Goal: Task Accomplishment & Management: Use online tool/utility

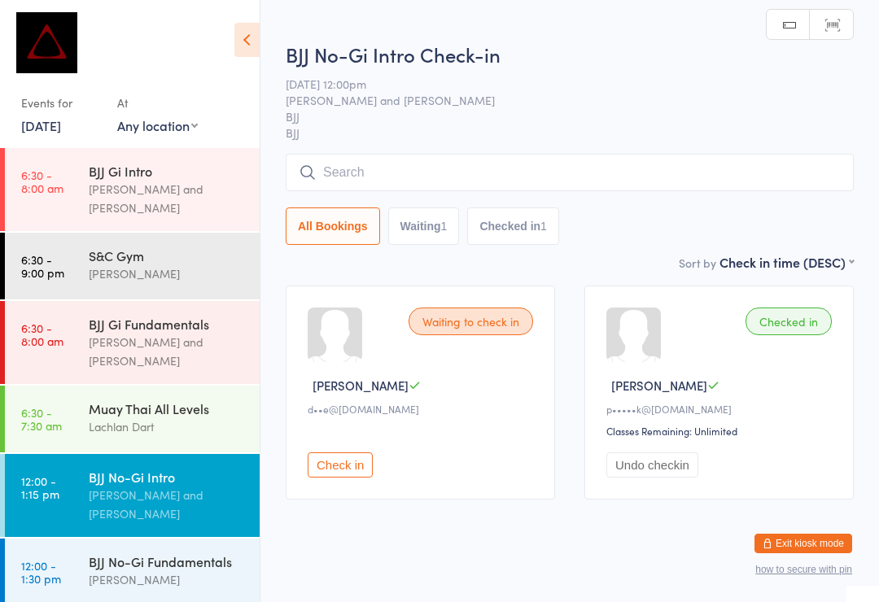
scroll to position [101, 0]
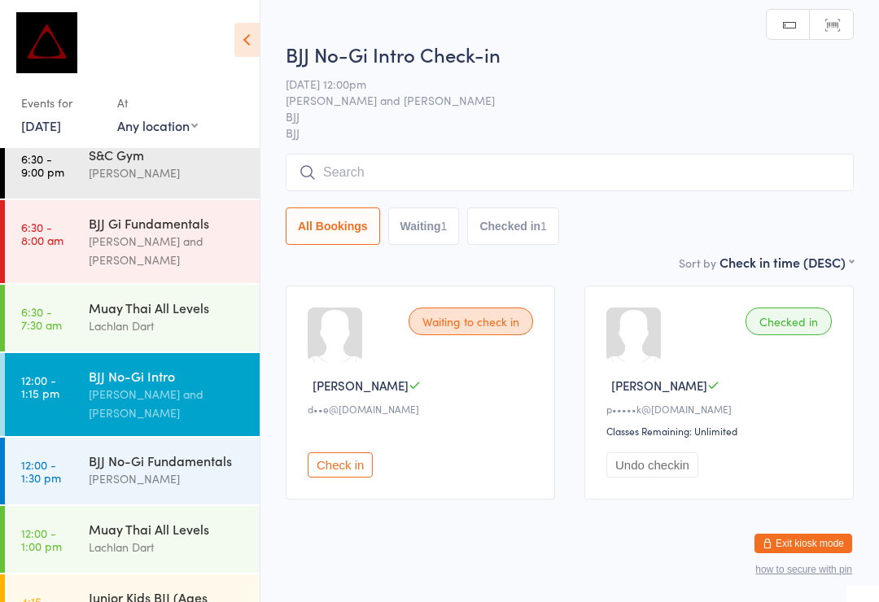
click at [534, 163] on input "search" at bounding box center [570, 172] width 568 height 37
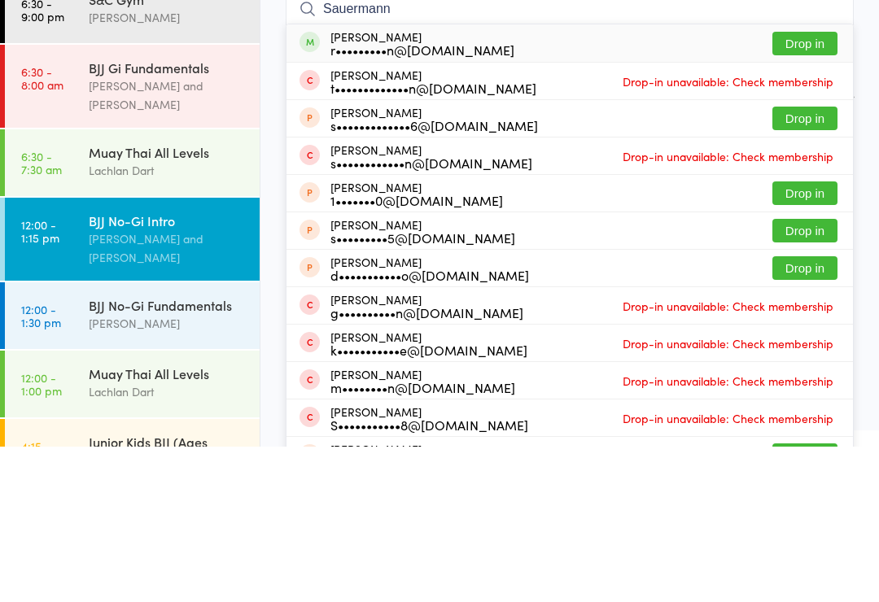
type input "Sauermann"
click at [819, 187] on button "Drop in" at bounding box center [804, 199] width 65 height 24
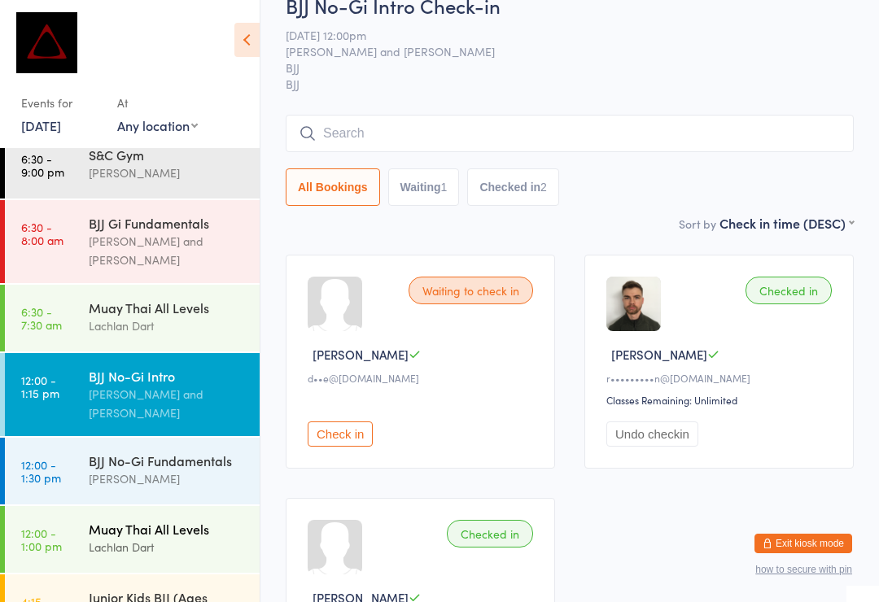
click at [190, 506] on div "Muay Thai All Levels Lachlan Dart" at bounding box center [174, 538] width 171 height 64
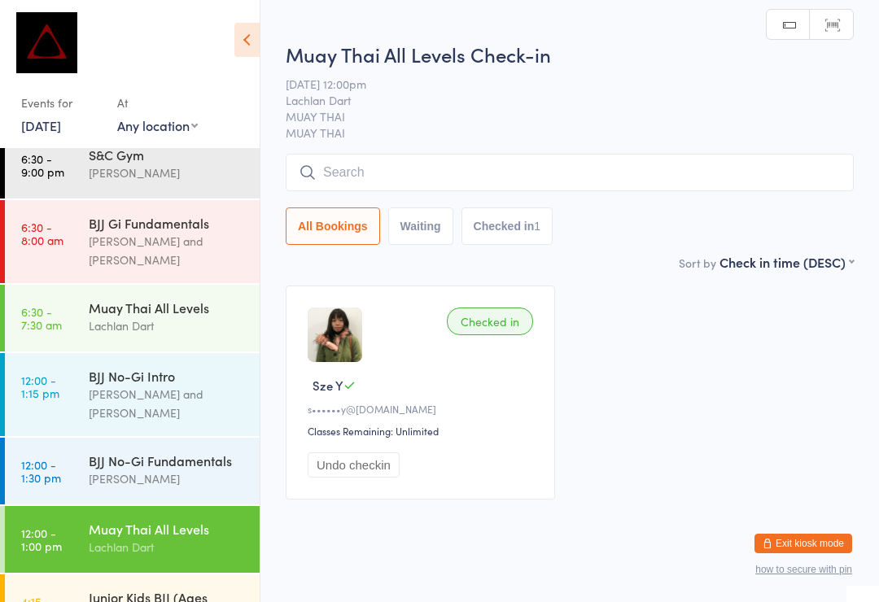
click at [606, 160] on input "search" at bounding box center [570, 172] width 568 height 37
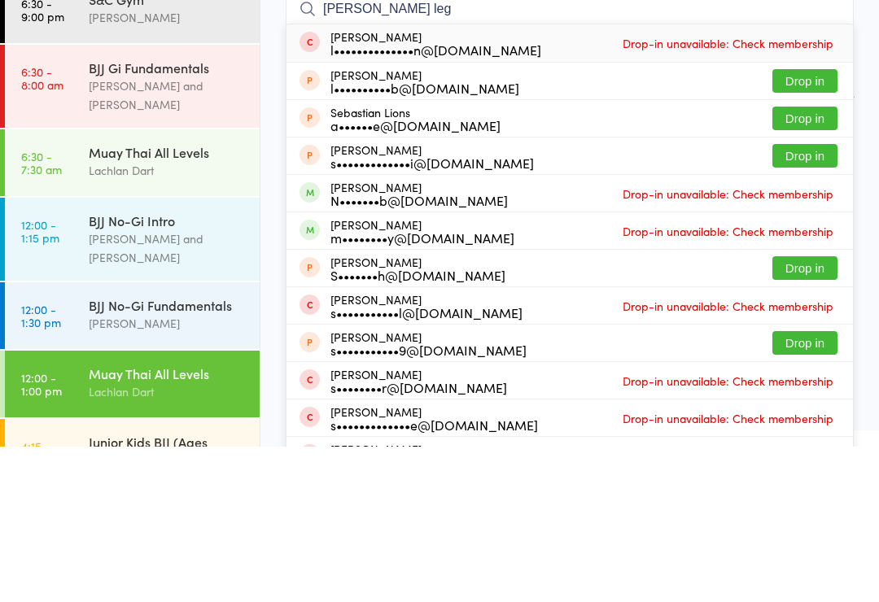
type input "[PERSON_NAME] leg"
click at [812, 225] on button "Drop in" at bounding box center [804, 237] width 65 height 24
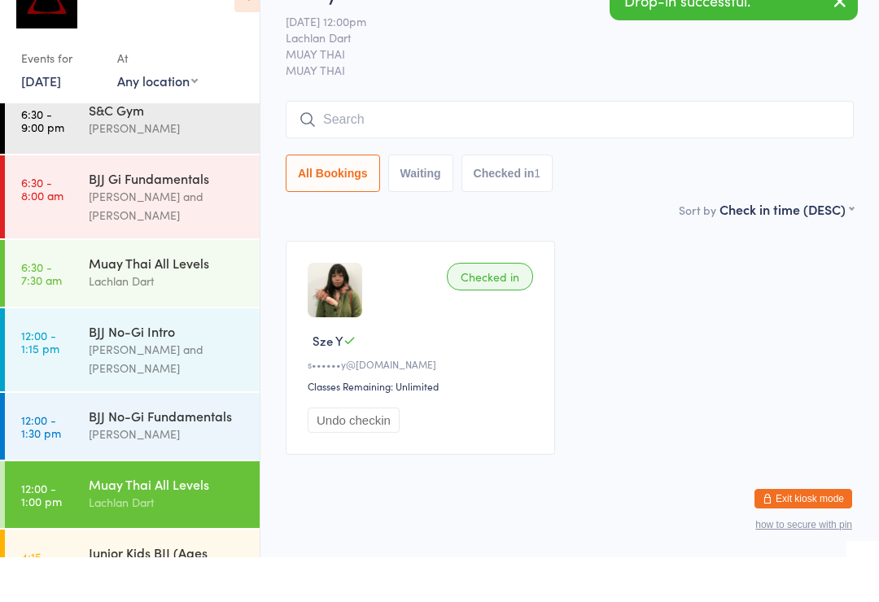
scroll to position [31, 0]
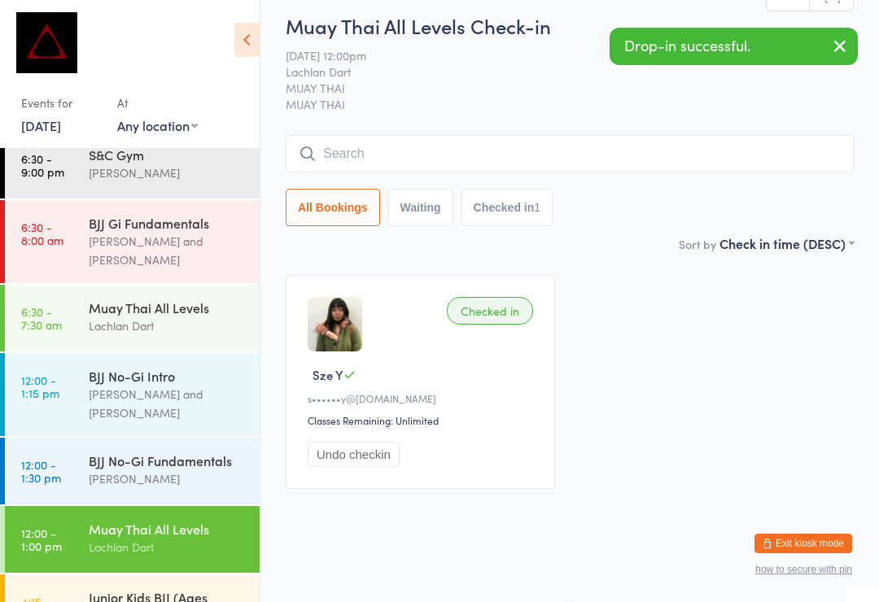
click at [688, 406] on div "Checked in Sze Y s••••••y@[DOMAIN_NAME] Classes Remaining: Unlimited Undo check…" at bounding box center [569, 381] width 597 height 243
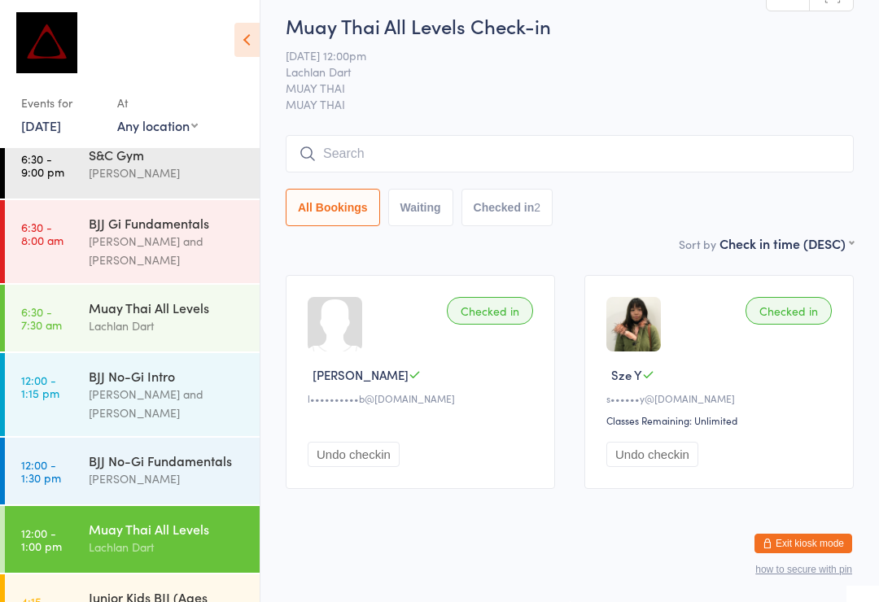
click at [46, 120] on link "[DATE]" at bounding box center [41, 125] width 40 height 18
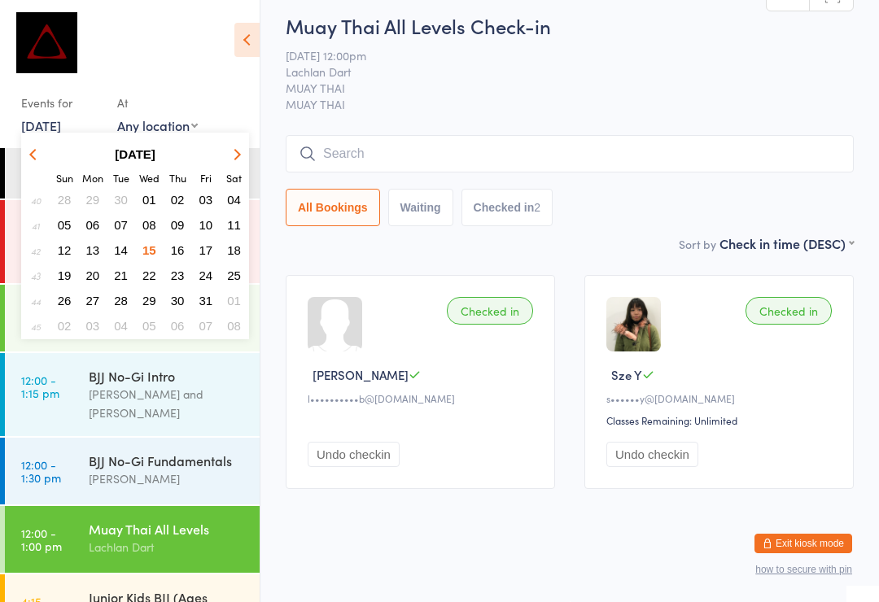
click at [121, 252] on span "14" at bounding box center [121, 250] width 14 height 14
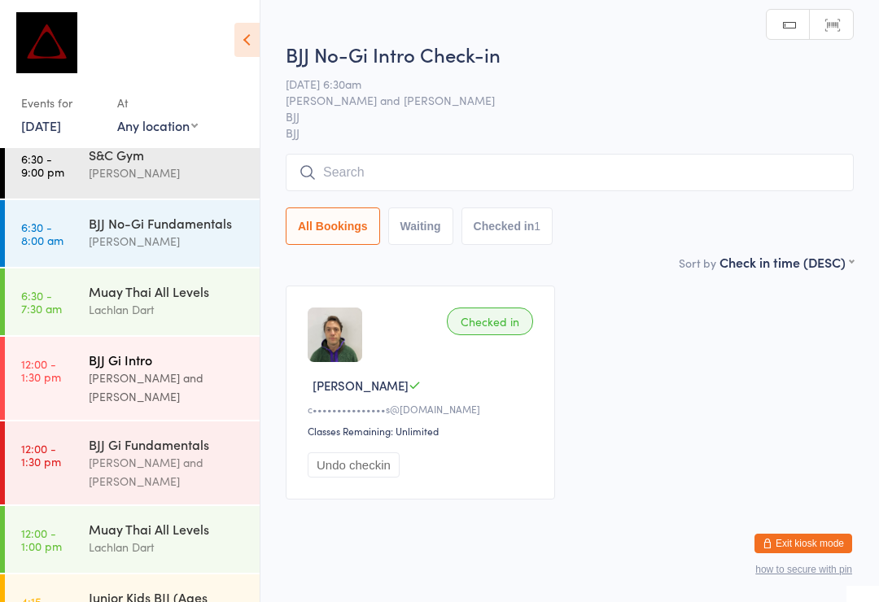
click at [50, 357] on time "12:00 - 1:30 pm" at bounding box center [41, 370] width 40 height 26
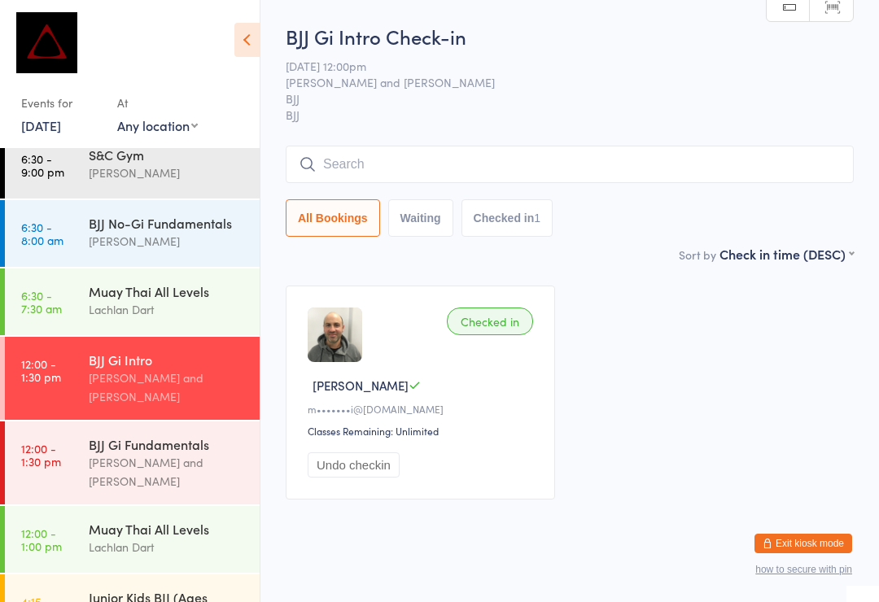
click at [458, 164] on input "search" at bounding box center [570, 164] width 568 height 37
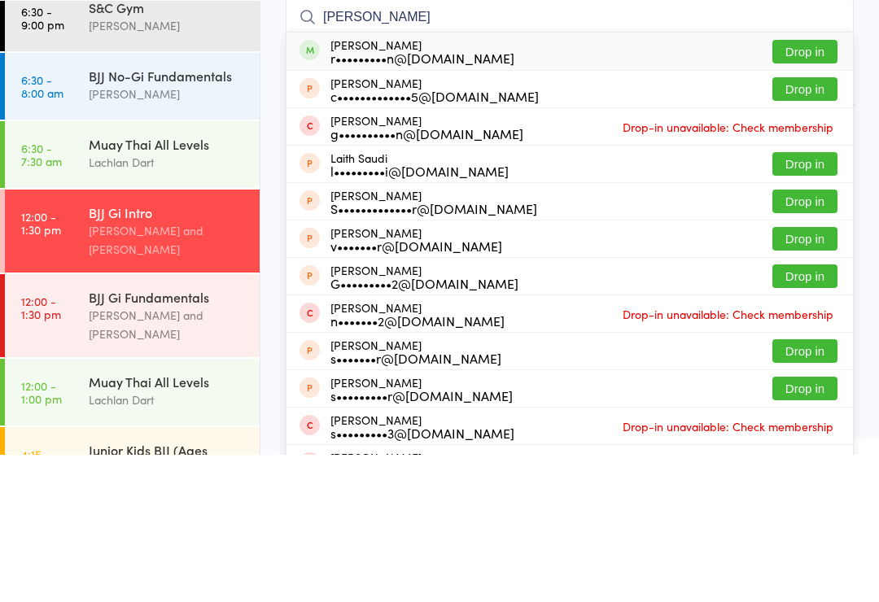
type input "[PERSON_NAME]"
click at [808, 187] on button "Drop in" at bounding box center [804, 199] width 65 height 24
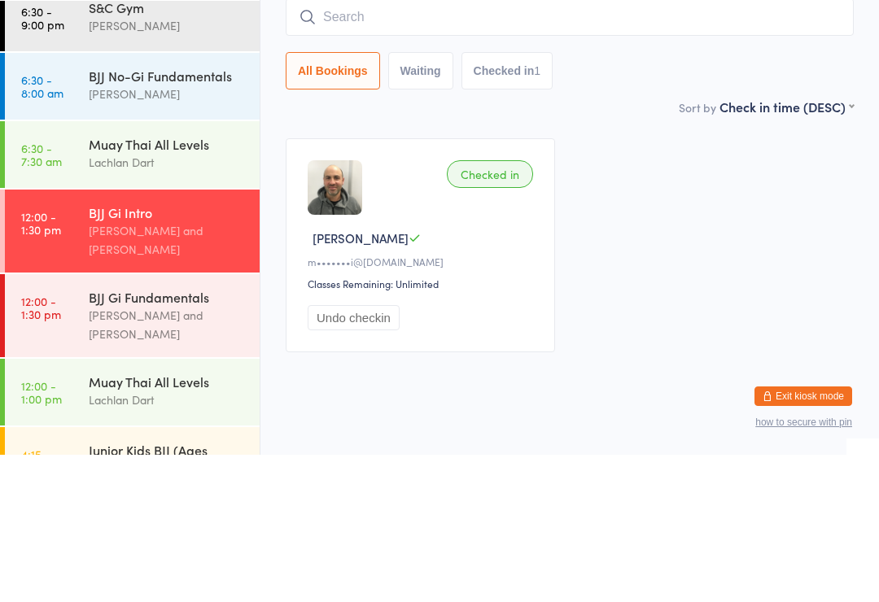
scroll to position [31, 0]
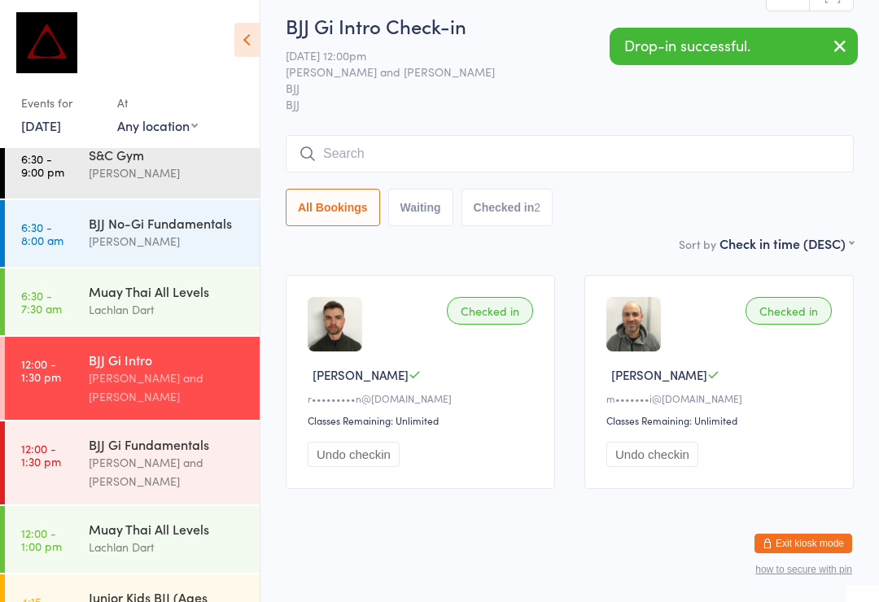
click at [61, 117] on link "[DATE]" at bounding box center [41, 125] width 40 height 18
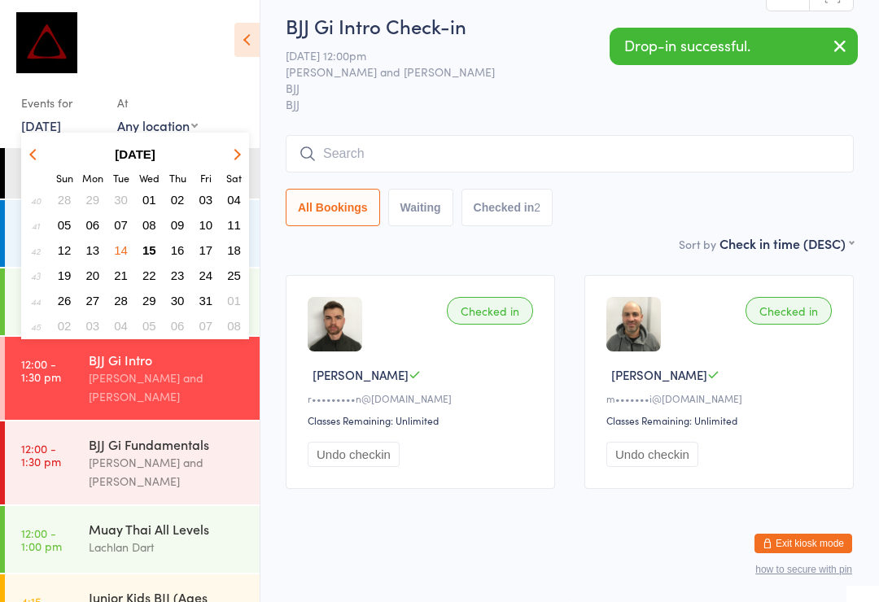
click at [155, 256] on span "15" at bounding box center [149, 250] width 14 height 14
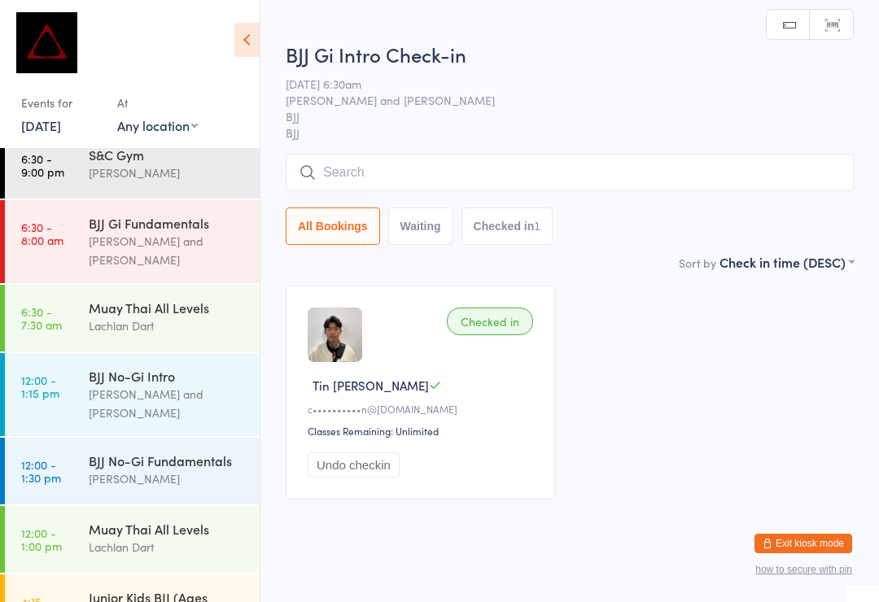
click at [61, 130] on link "[DATE]" at bounding box center [41, 125] width 40 height 18
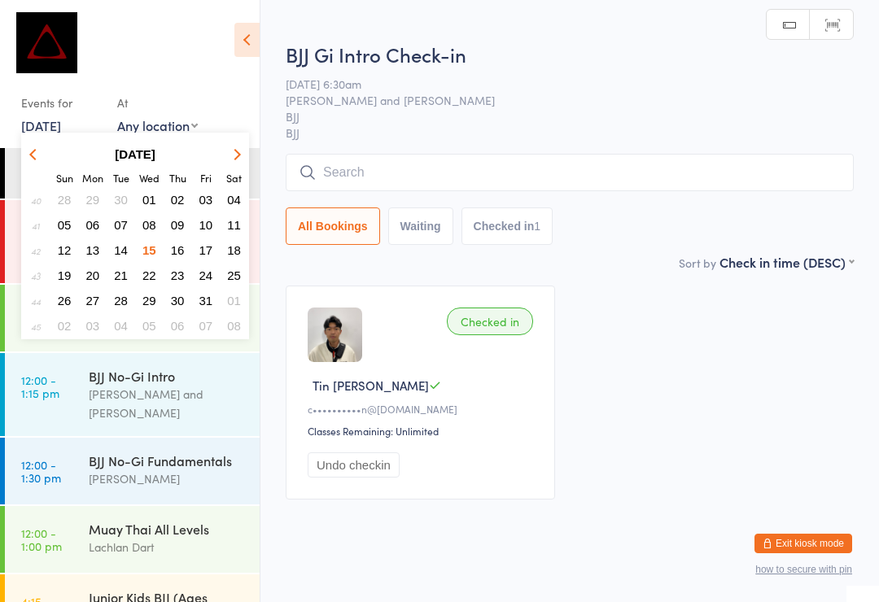
click at [119, 256] on span "14" at bounding box center [121, 250] width 14 height 14
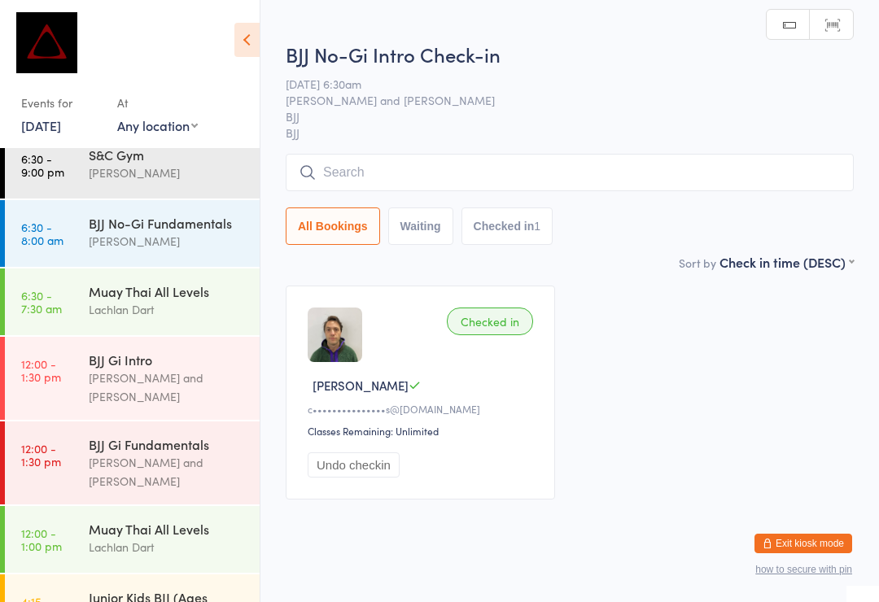
click at [188, 126] on select "Any location MUAY THAI KIDS BJJ FREESTYLE WRESTLING MMA S&C GYM" at bounding box center [157, 125] width 81 height 18
click at [61, 134] on link "[DATE]" at bounding box center [41, 125] width 40 height 18
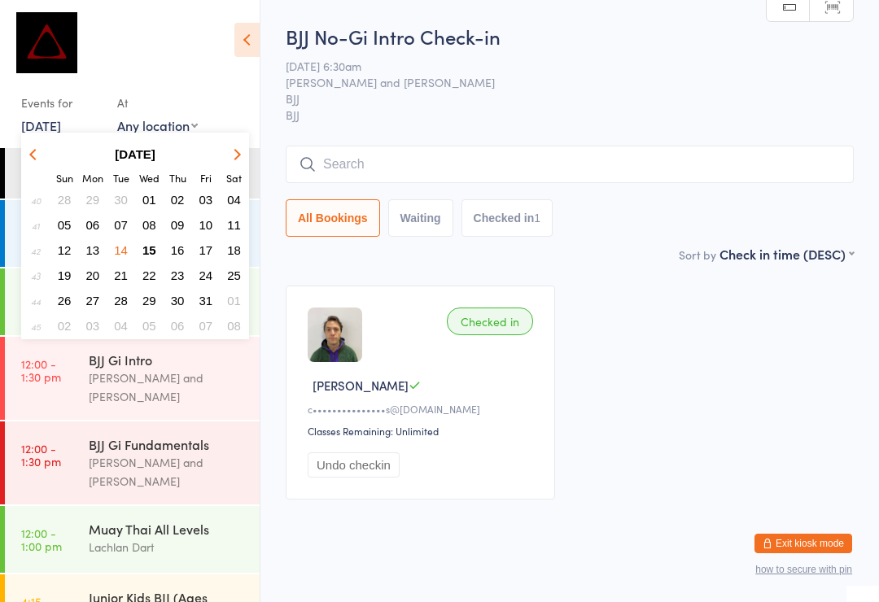
click at [160, 252] on button "15" at bounding box center [149, 250] width 25 height 22
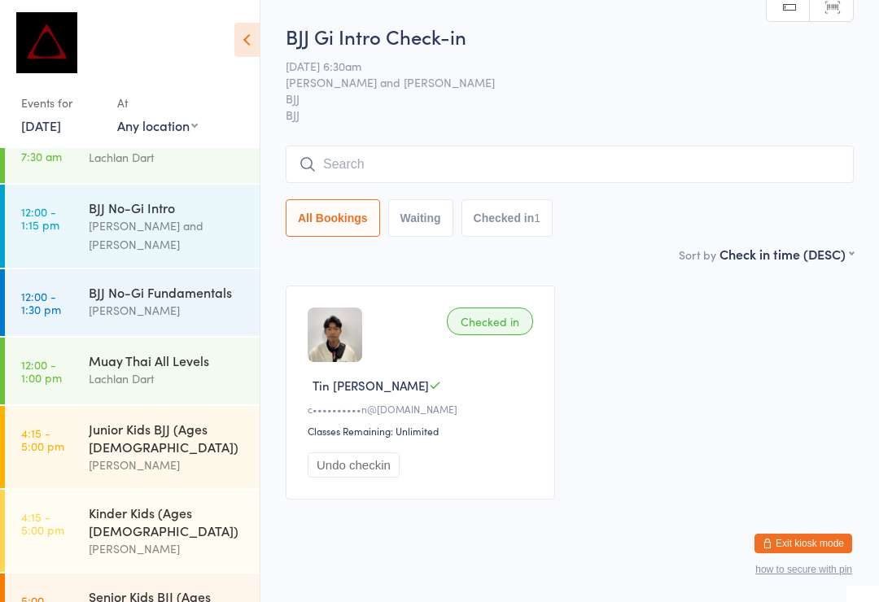
scroll to position [275, 0]
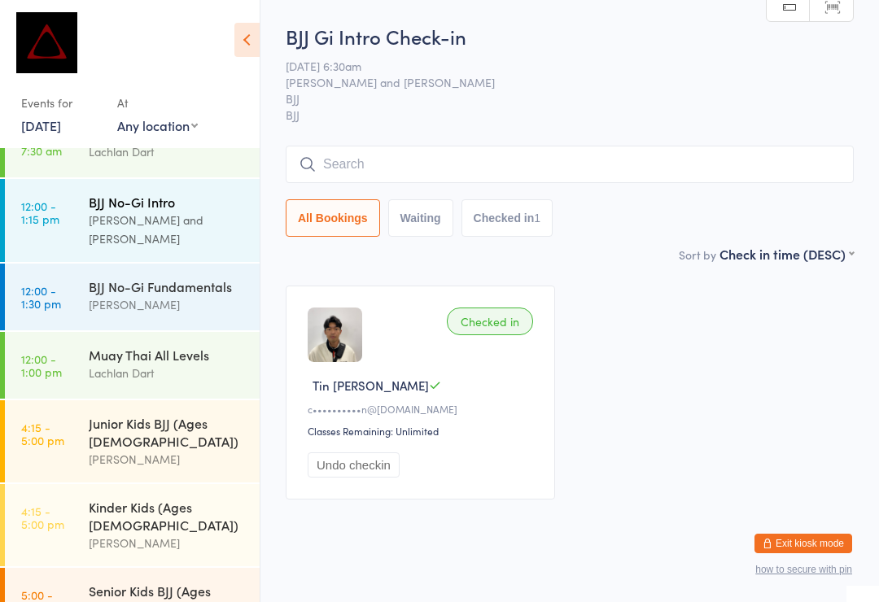
click at [209, 193] on div "BJJ No-Gi Intro" at bounding box center [167, 202] width 157 height 18
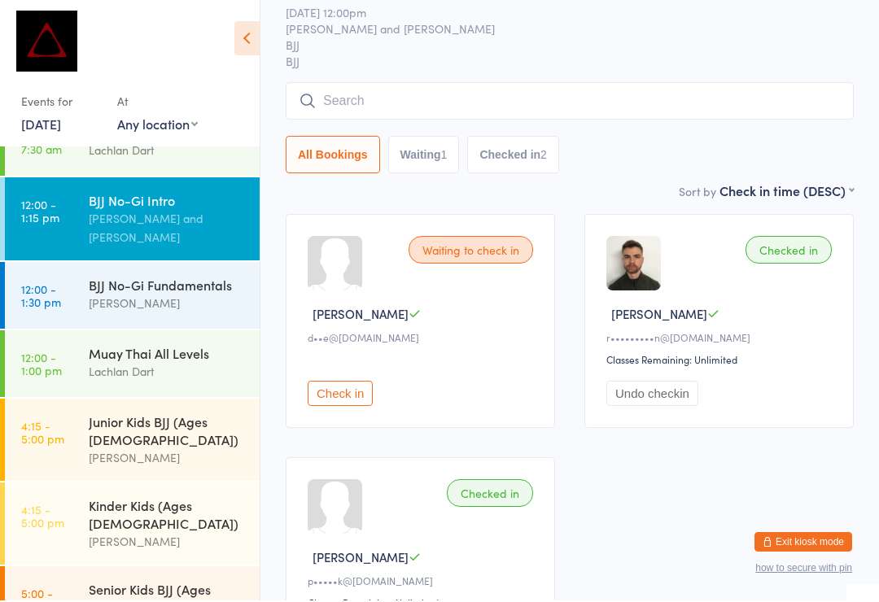
scroll to position [72, 0]
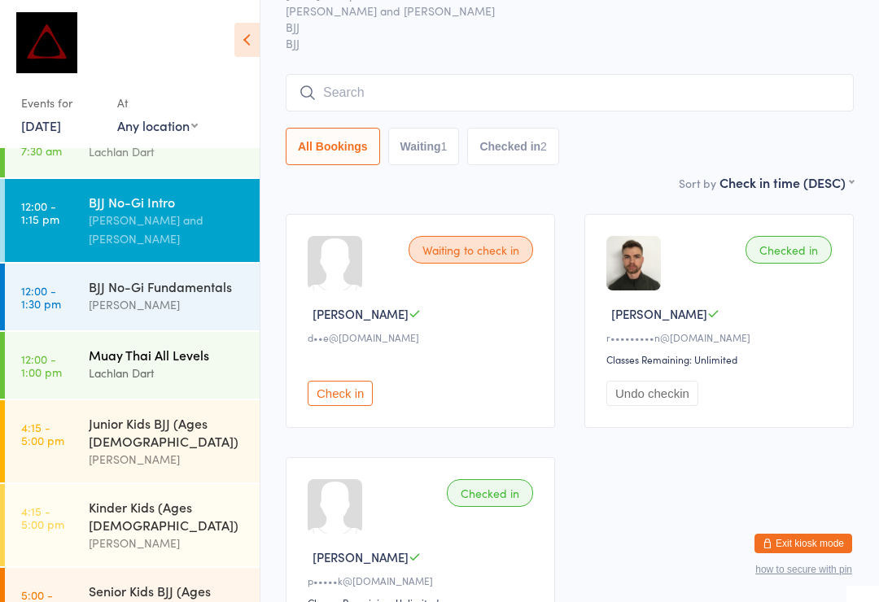
click at [196, 364] on div "Lachlan Dart" at bounding box center [167, 373] width 157 height 19
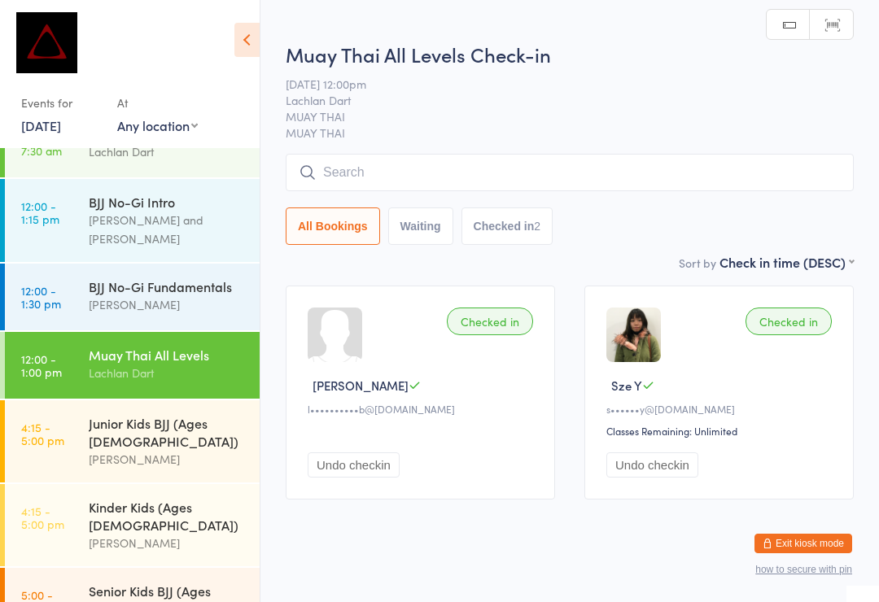
click at [668, 177] on input "search" at bounding box center [570, 172] width 568 height 37
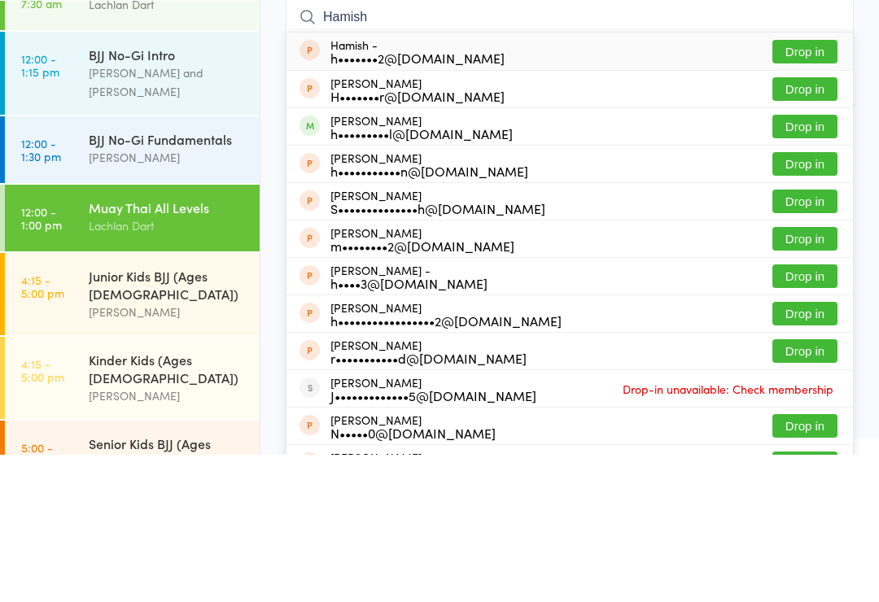
type input "Hamish"
click at [809, 262] on button "Drop in" at bounding box center [804, 274] width 65 height 24
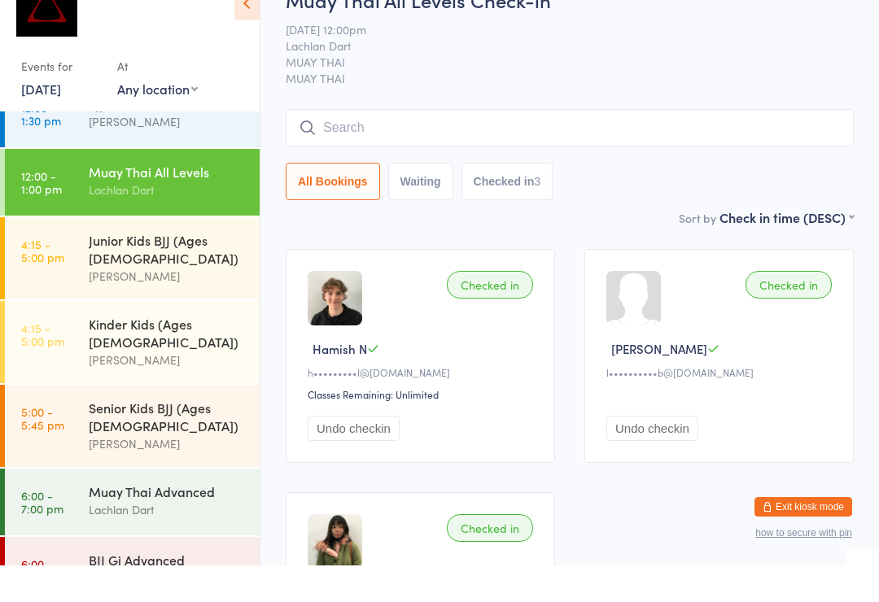
scroll to position [411, 0]
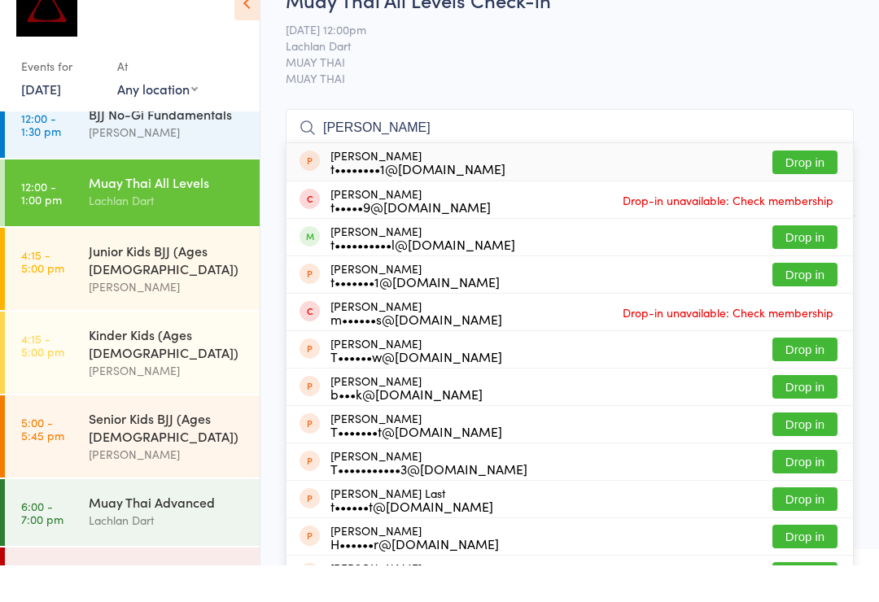
type input "[PERSON_NAME]"
click at [804, 262] on button "Drop in" at bounding box center [804, 274] width 65 height 24
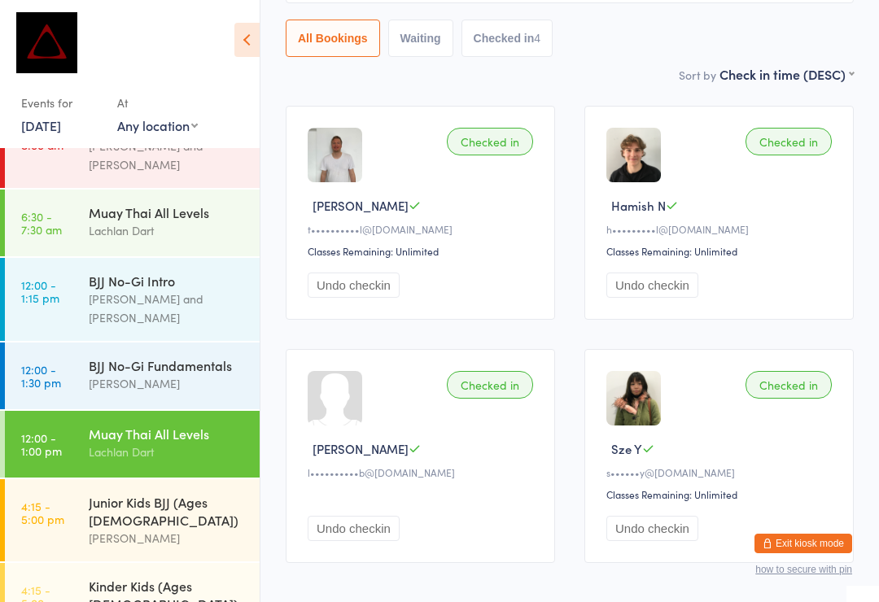
scroll to position [189, 0]
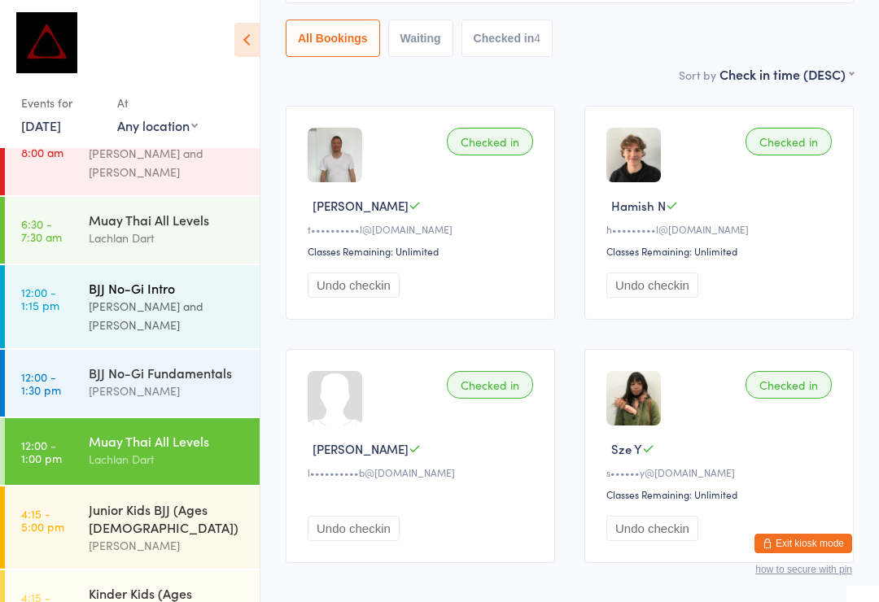
click at [217, 297] on div "[PERSON_NAME] and [PERSON_NAME]" at bounding box center [167, 315] width 157 height 37
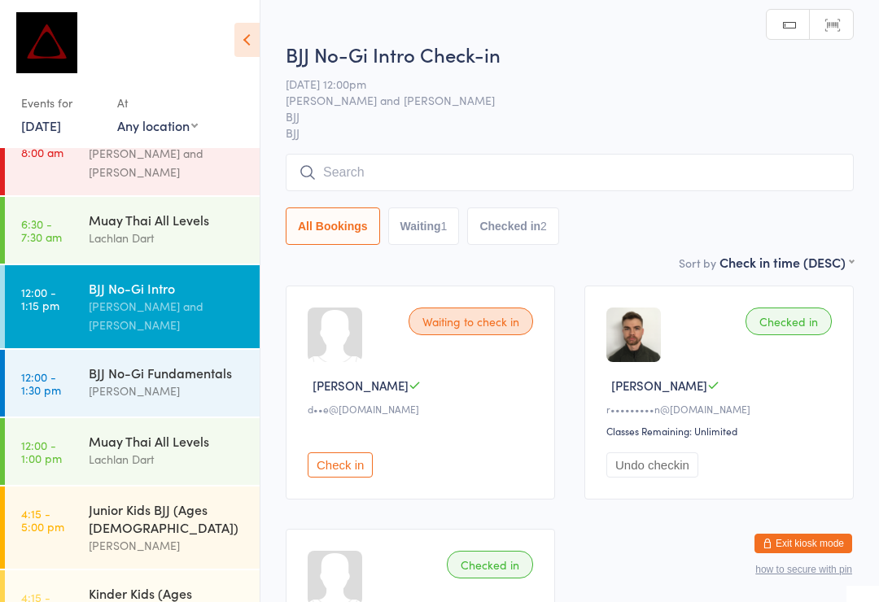
click at [617, 181] on input "search" at bounding box center [570, 172] width 568 height 37
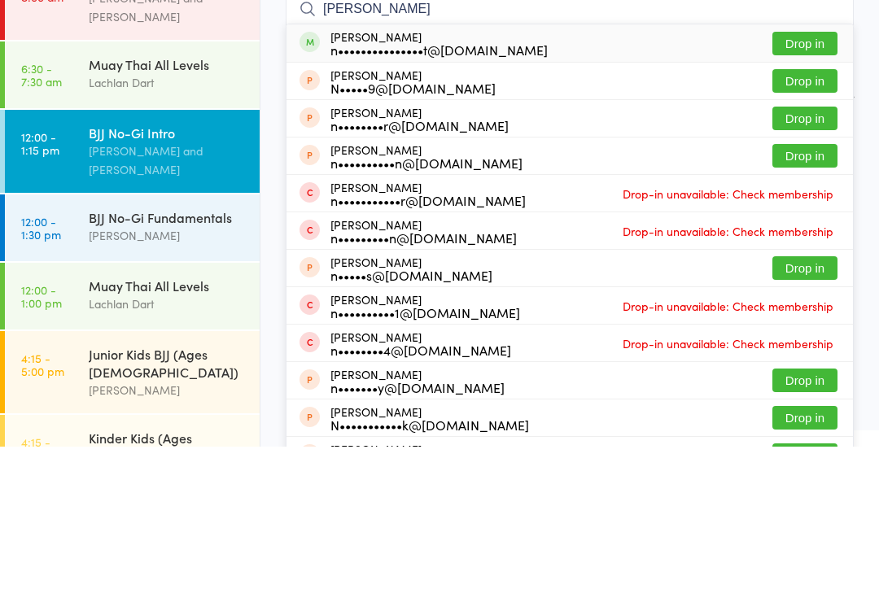
type input "[PERSON_NAME]"
click at [800, 187] on button "Drop in" at bounding box center [804, 199] width 65 height 24
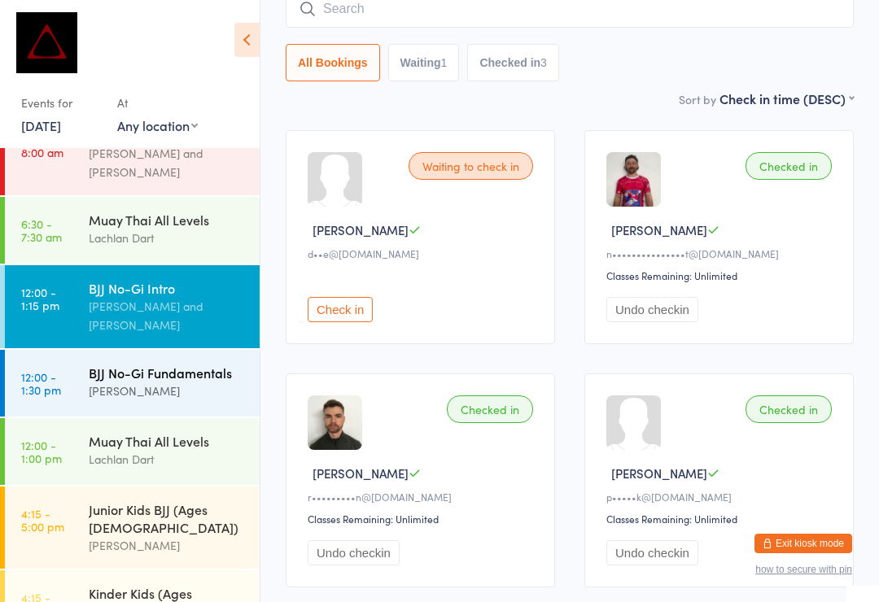
click at [159, 382] on div "[PERSON_NAME]" at bounding box center [167, 391] width 157 height 19
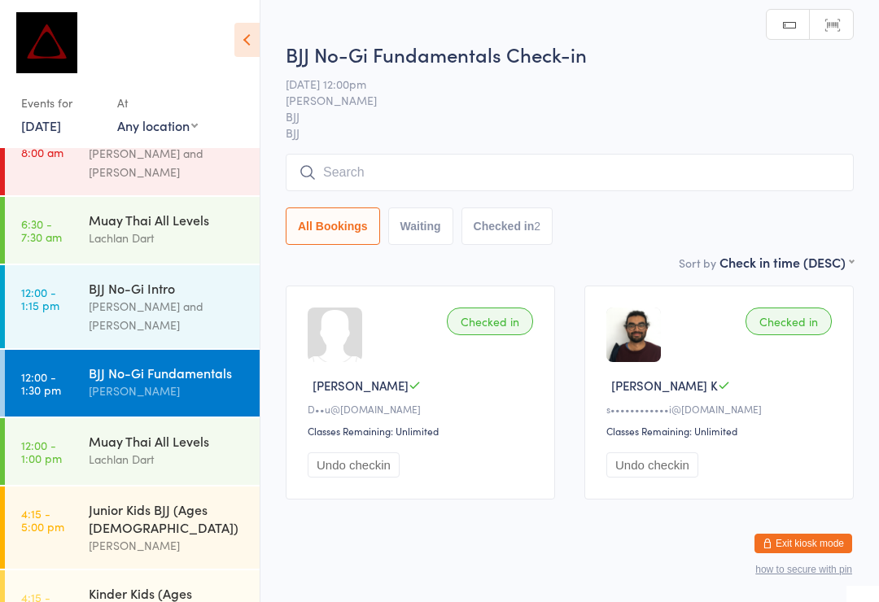
click at [518, 180] on input "search" at bounding box center [570, 172] width 568 height 37
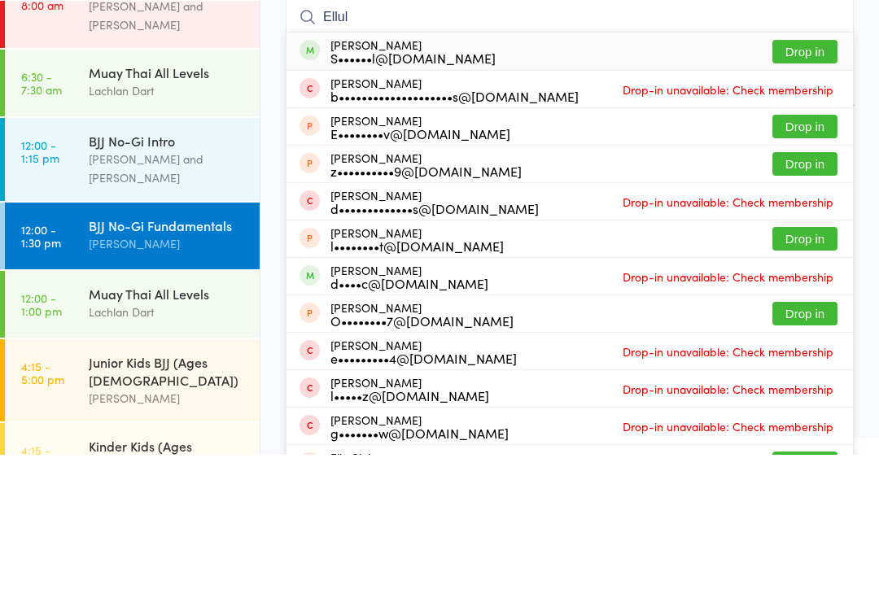
type input "Ellul"
click at [804, 187] on button "Drop in" at bounding box center [804, 199] width 65 height 24
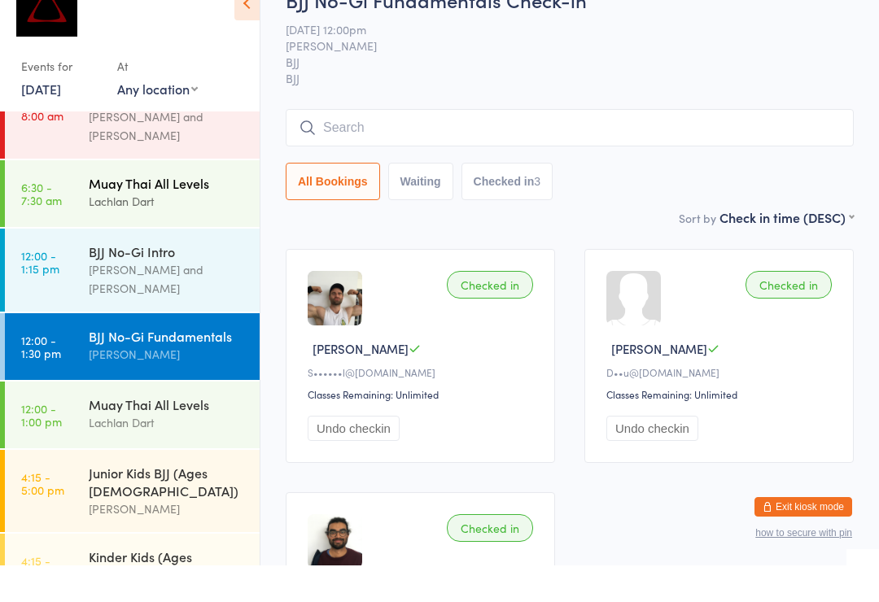
click at [194, 211] on div "Muay Thai All Levels" at bounding box center [167, 220] width 157 height 18
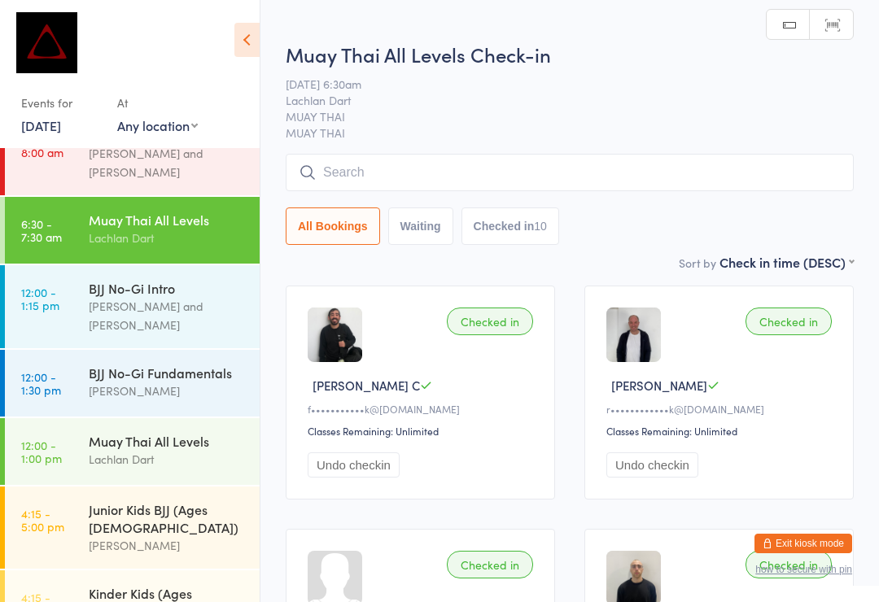
click at [430, 165] on input "search" at bounding box center [570, 172] width 568 height 37
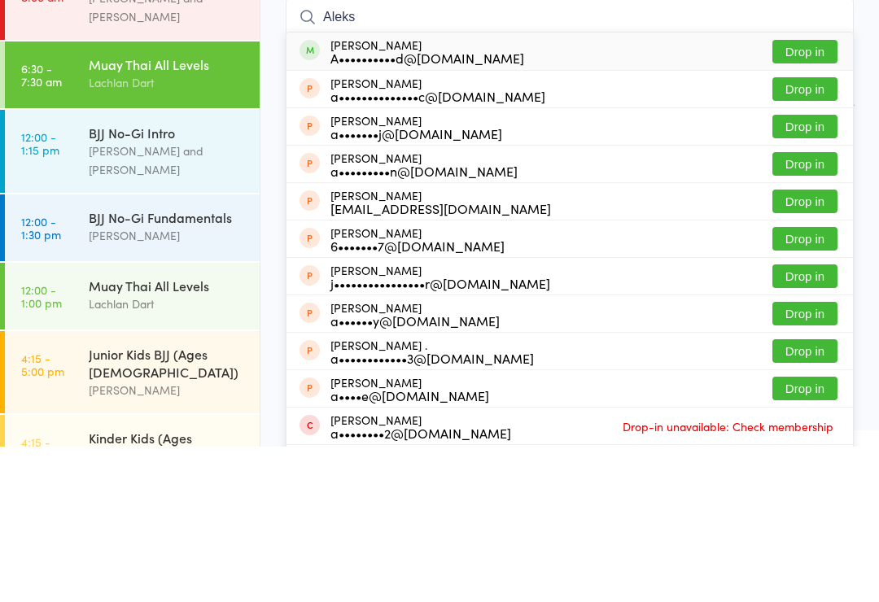
type input "Aleks"
click at [814, 195] on button "Drop in" at bounding box center [804, 207] width 65 height 24
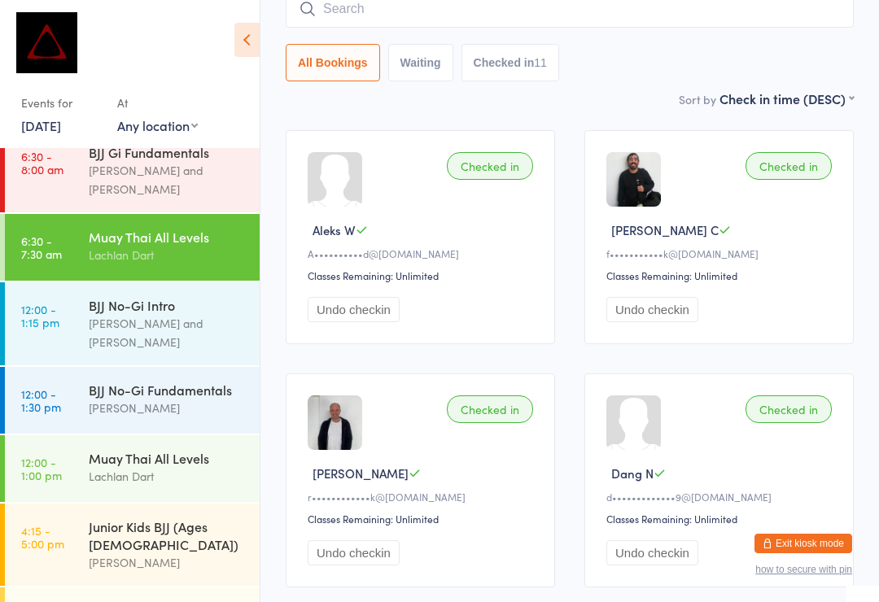
scroll to position [170, 0]
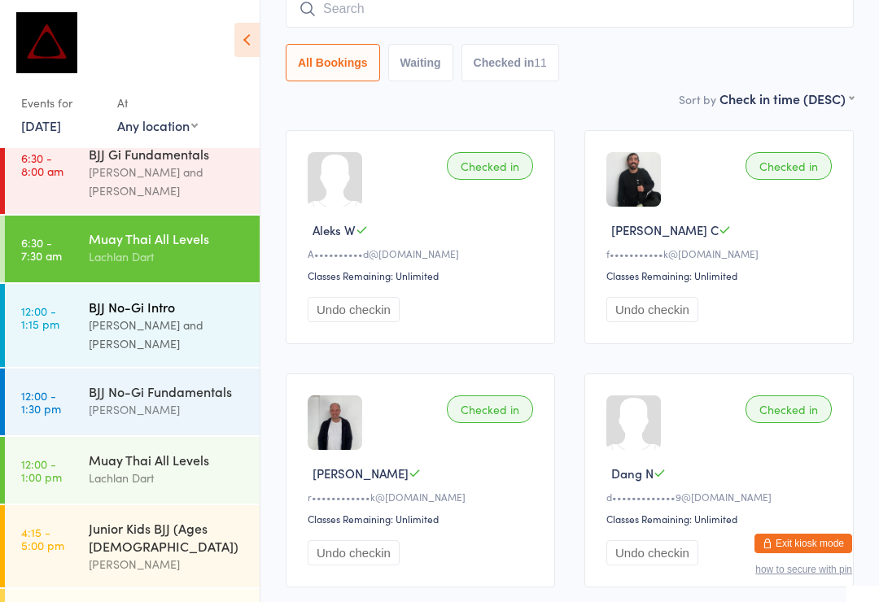
click at [233, 298] on div "BJJ No-Gi Intro" at bounding box center [167, 307] width 157 height 18
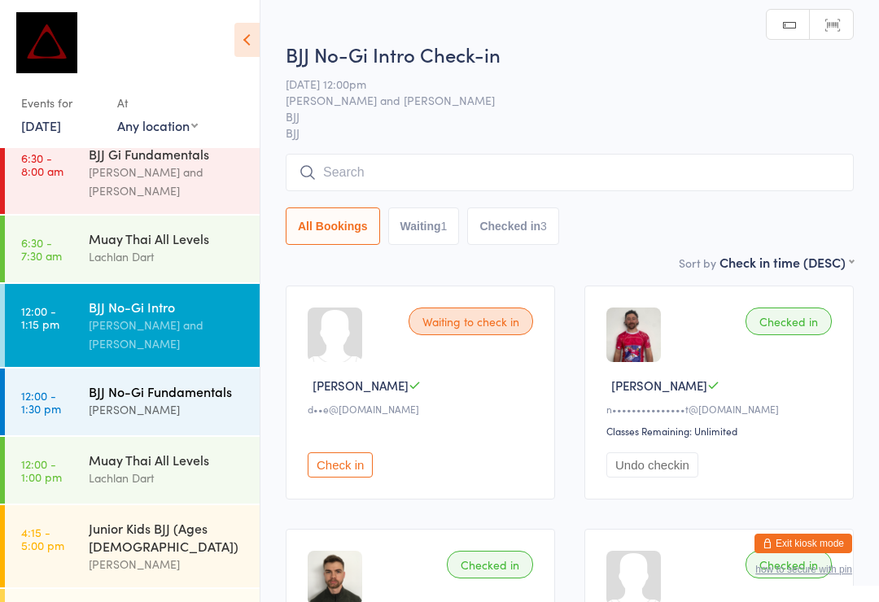
click at [206, 400] on div "[PERSON_NAME]" at bounding box center [167, 409] width 157 height 19
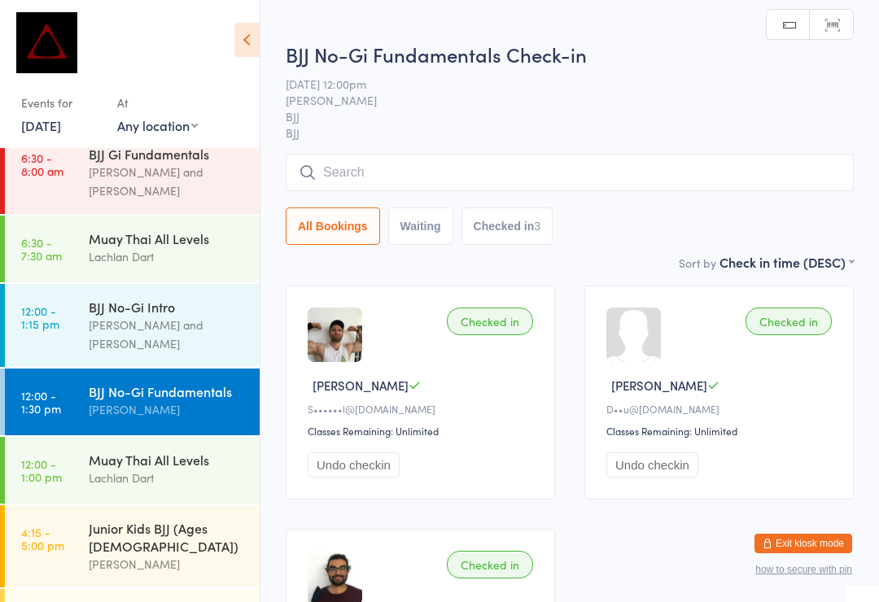
click at [473, 179] on input "search" at bounding box center [570, 172] width 568 height 37
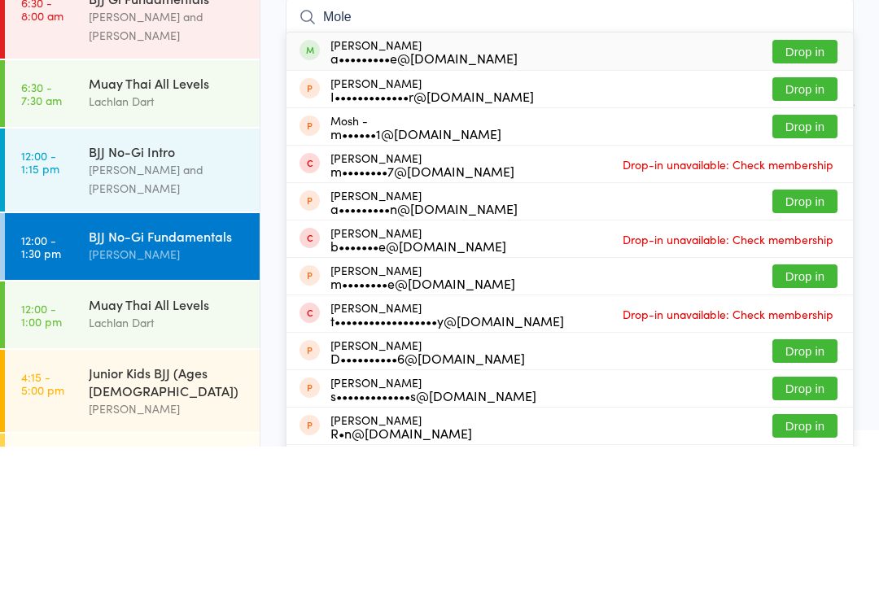
type input "Mole"
click at [829, 195] on button "Drop in" at bounding box center [804, 207] width 65 height 24
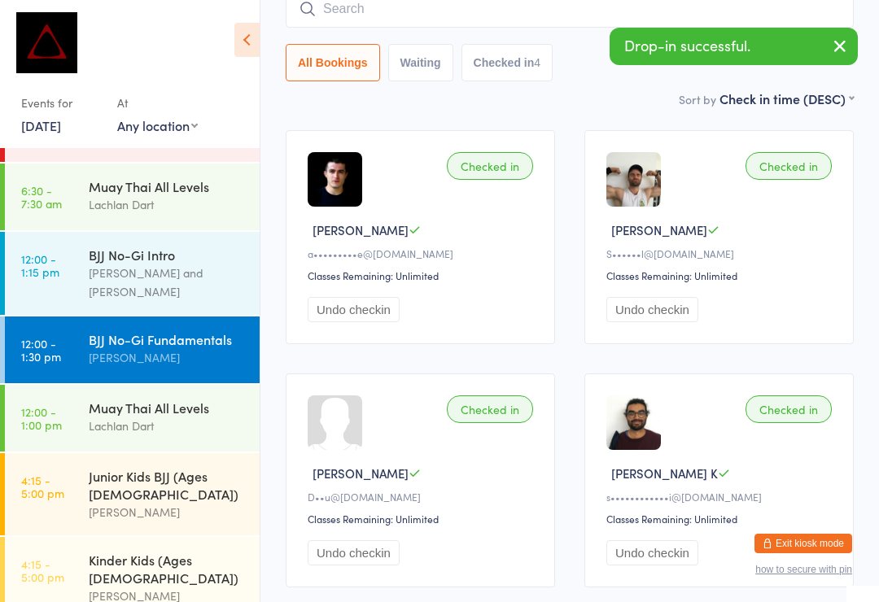
scroll to position [225, 0]
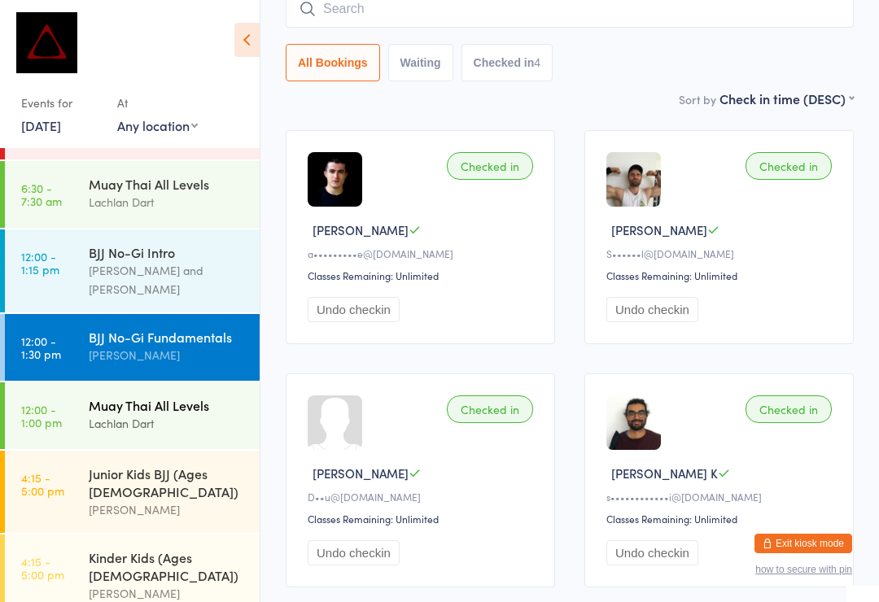
click at [200, 414] on div "Lachlan Dart" at bounding box center [167, 423] width 157 height 19
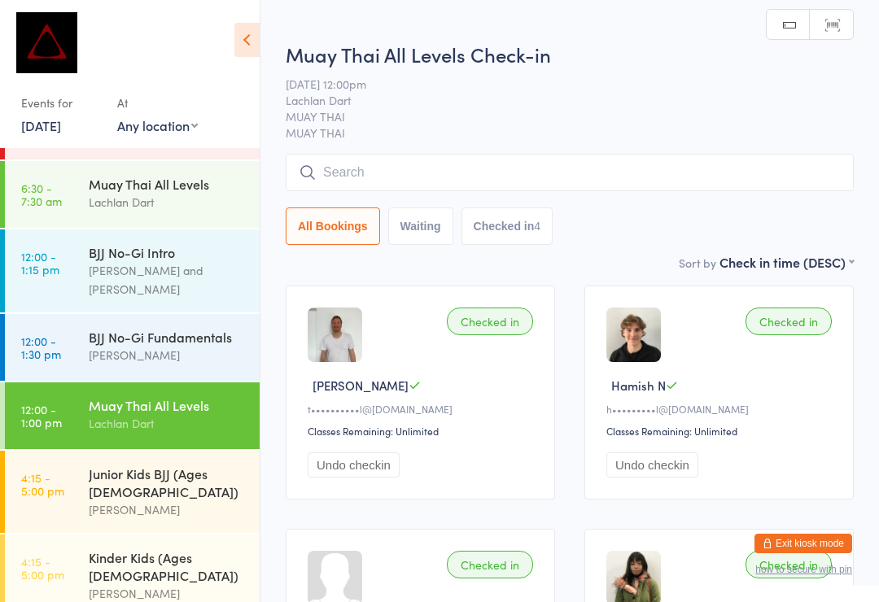
click at [554, 190] on input "search" at bounding box center [570, 172] width 568 height 37
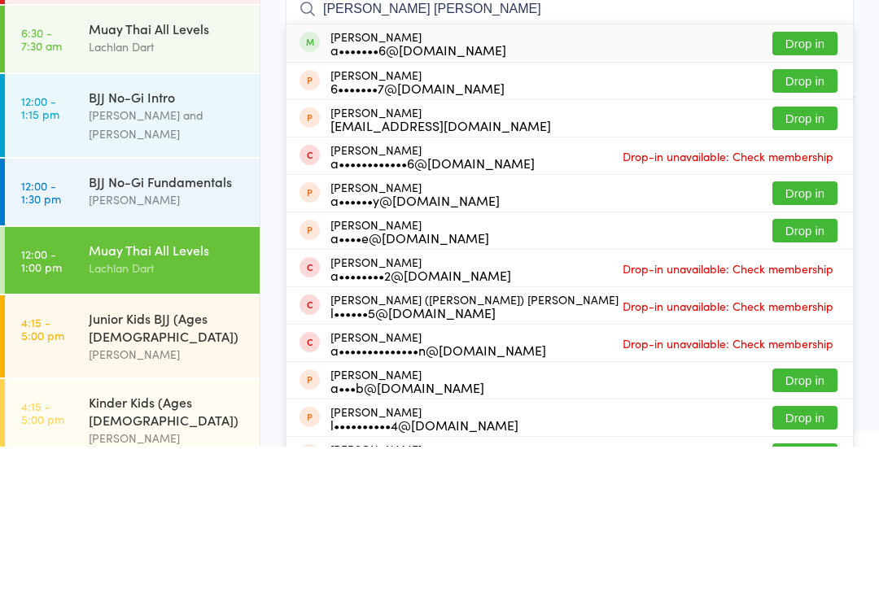
type input "[PERSON_NAME] [PERSON_NAME]"
click at [813, 187] on button "Drop in" at bounding box center [804, 199] width 65 height 24
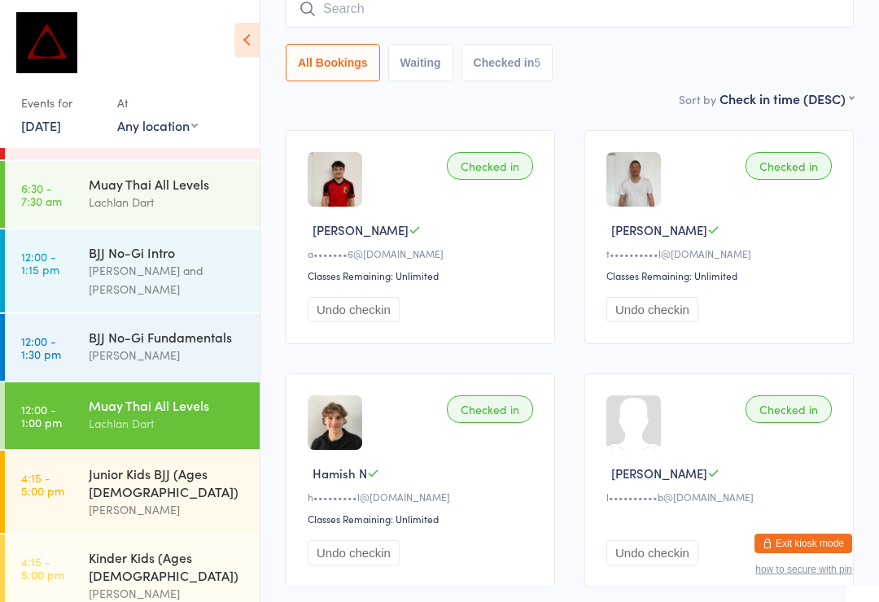
click at [462, 19] on input "search" at bounding box center [570, 8] width 568 height 37
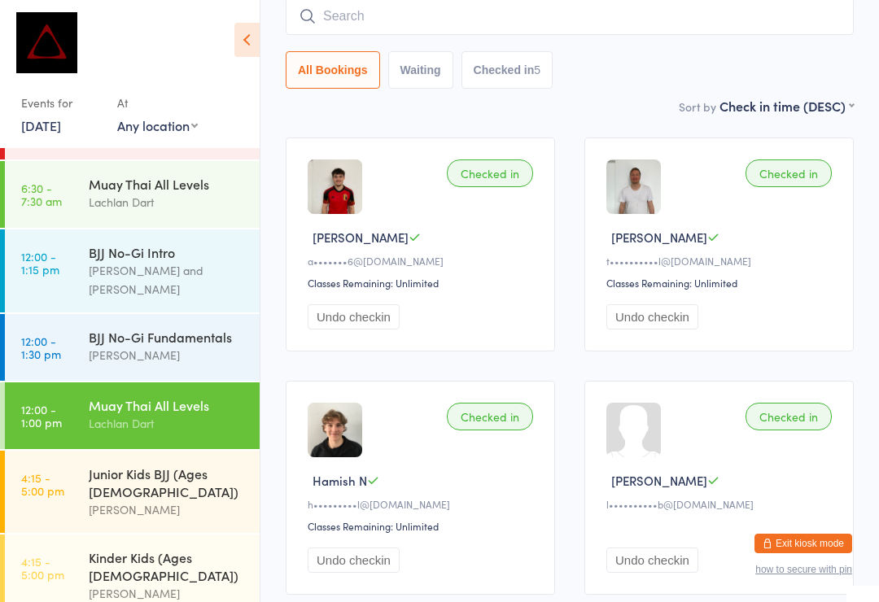
scroll to position [147, 0]
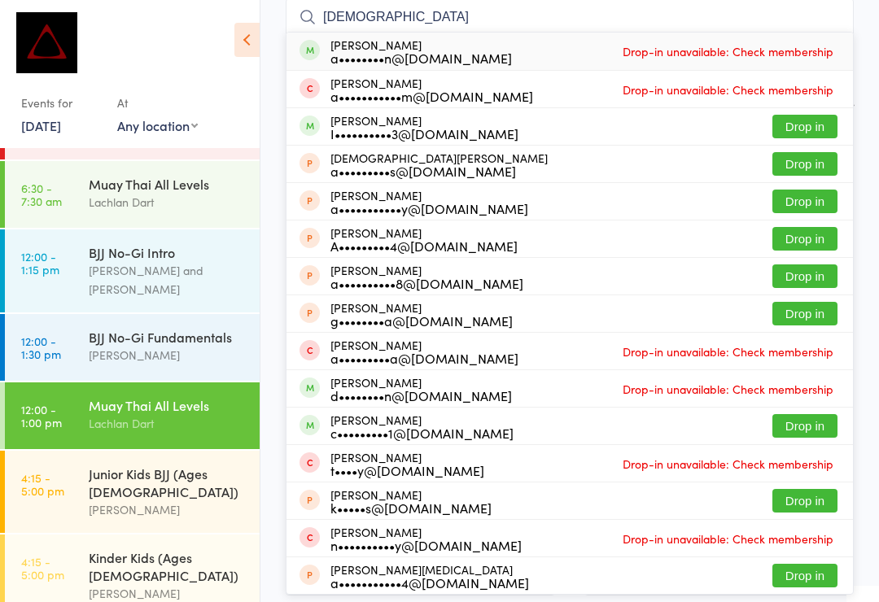
type input "[DEMOGRAPHIC_DATA]"
click at [783, 63] on span "Drop-in unavailable: Check membership" at bounding box center [727, 51] width 219 height 24
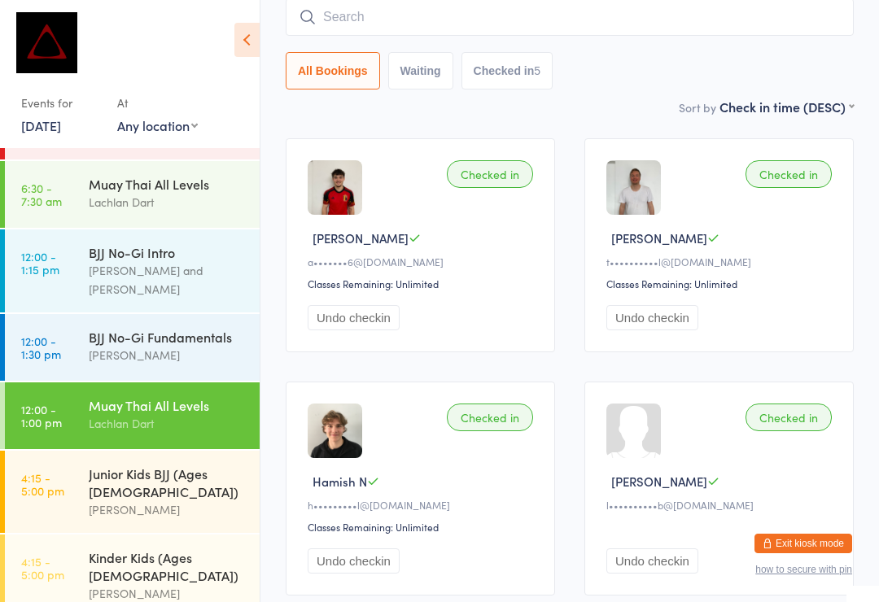
click at [790, 15] on input "search" at bounding box center [570, 16] width 568 height 37
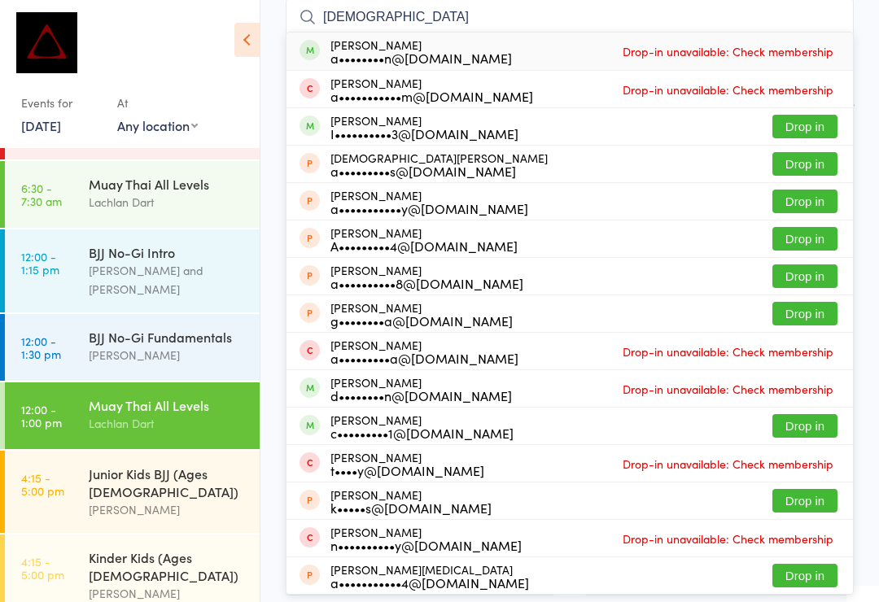
type input "[DEMOGRAPHIC_DATA]"
click at [197, 47] on div at bounding box center [122, 47] width 202 height 59
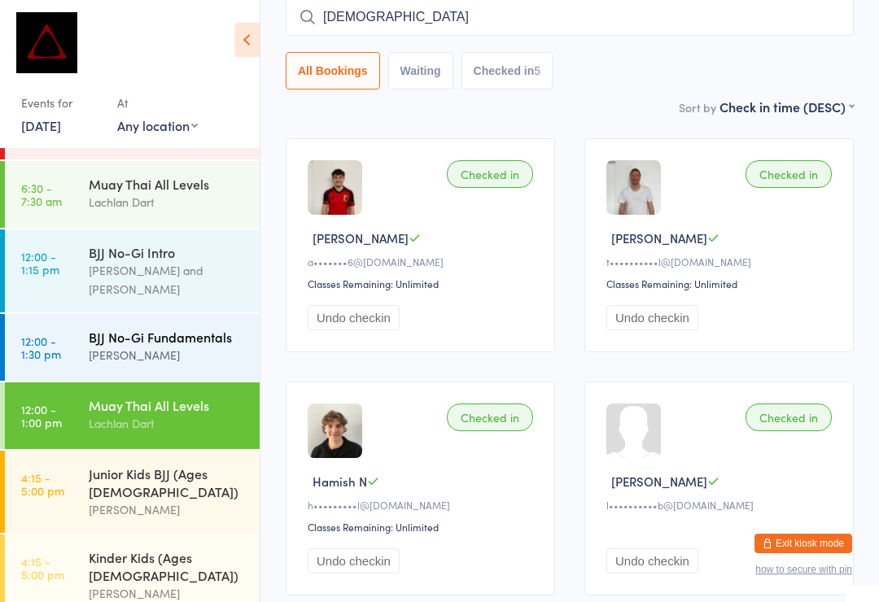
click at [176, 328] on div "BJJ No-Gi Fundamentals" at bounding box center [167, 337] width 157 height 18
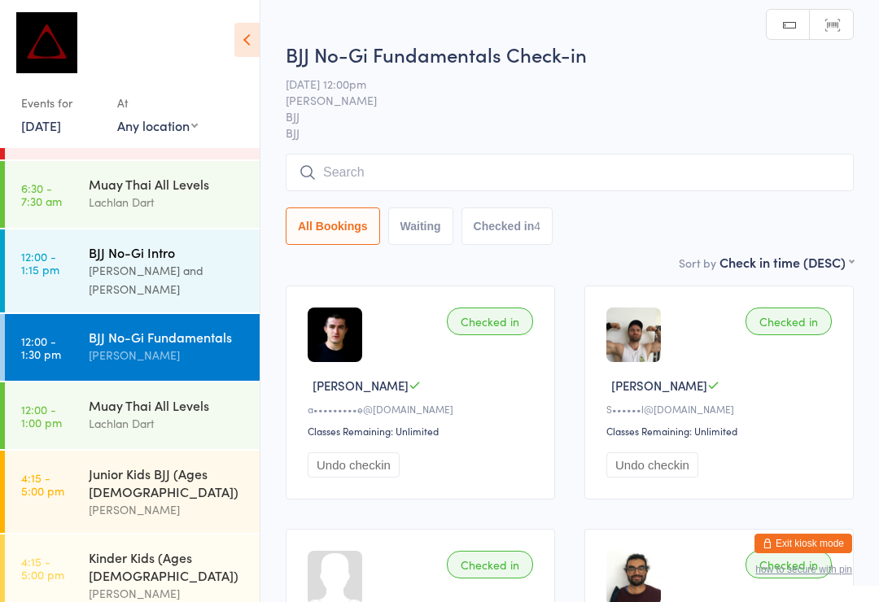
click at [176, 251] on div "BJJ No-Gi Intro [PERSON_NAME] and [PERSON_NAME]" at bounding box center [174, 270] width 171 height 83
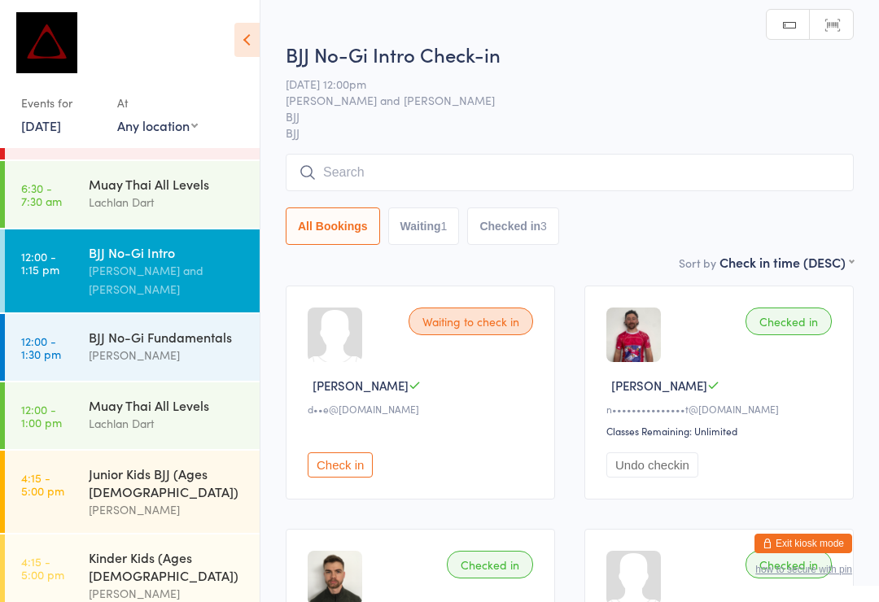
click at [625, 178] on input "search" at bounding box center [570, 172] width 568 height 37
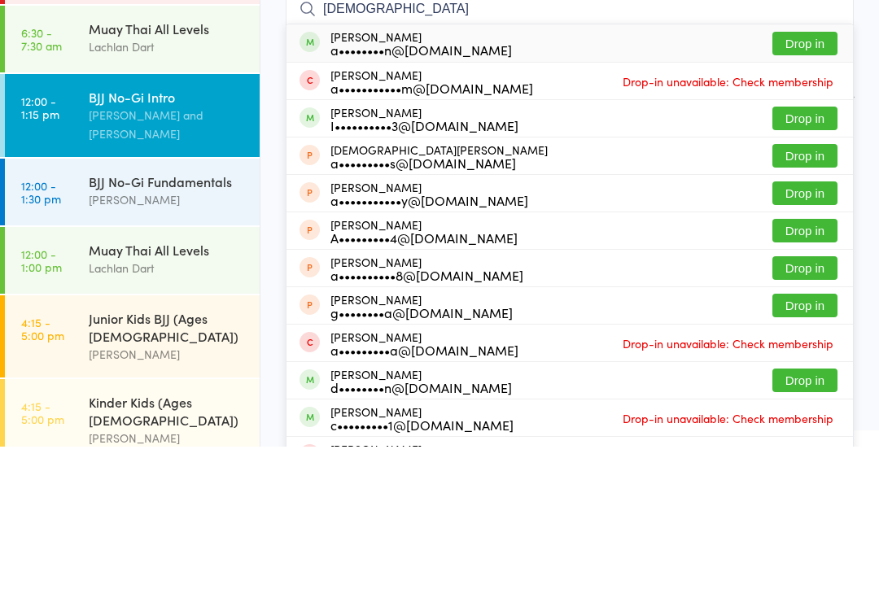
type input "[DEMOGRAPHIC_DATA]"
click at [830, 187] on button "Drop in" at bounding box center [804, 199] width 65 height 24
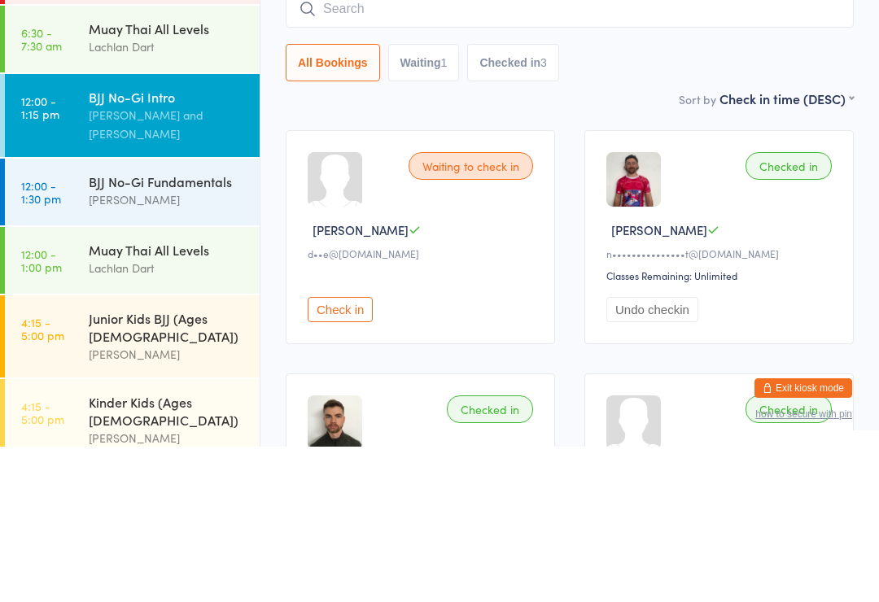
scroll to position [155, 0]
